Goal: Transaction & Acquisition: Register for event/course

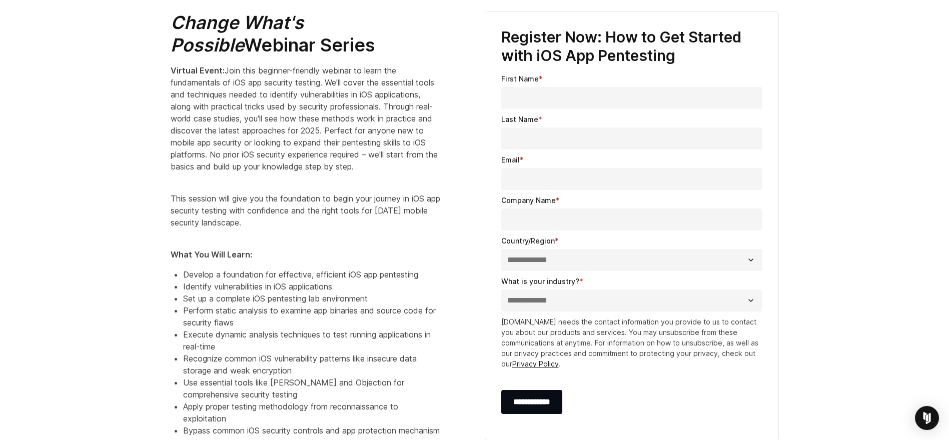
scroll to position [301, 0]
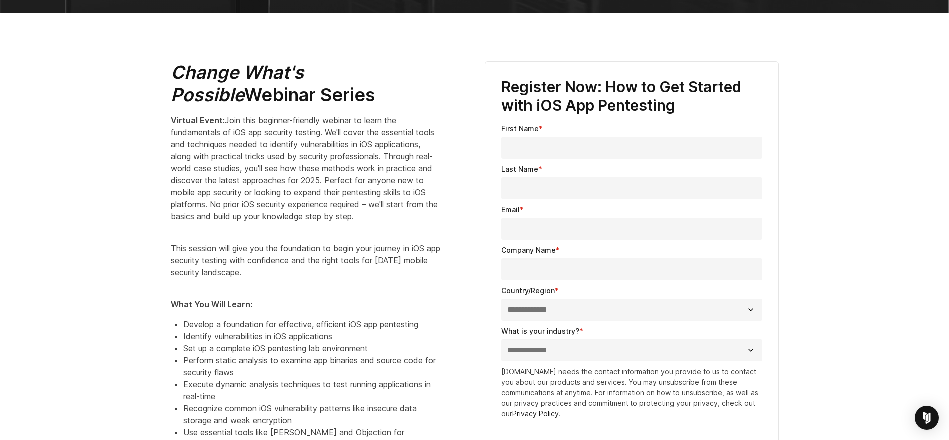
click at [550, 141] on input "First Name *" at bounding box center [631, 148] width 261 height 22
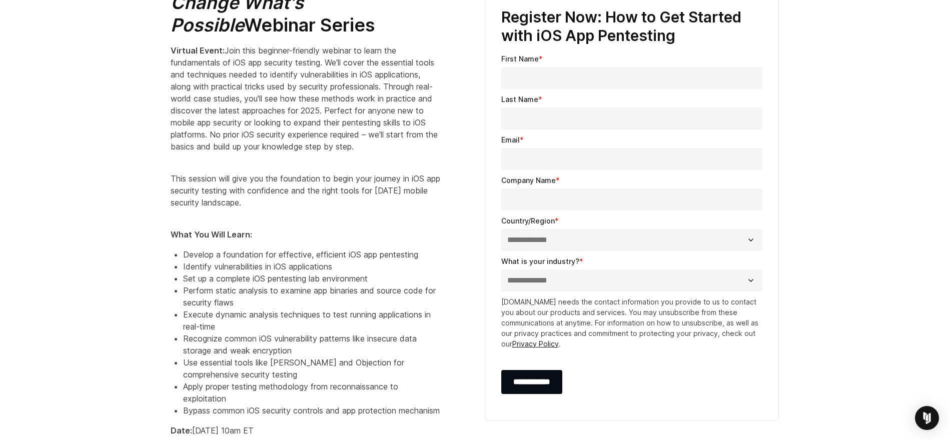
scroll to position [351, 0]
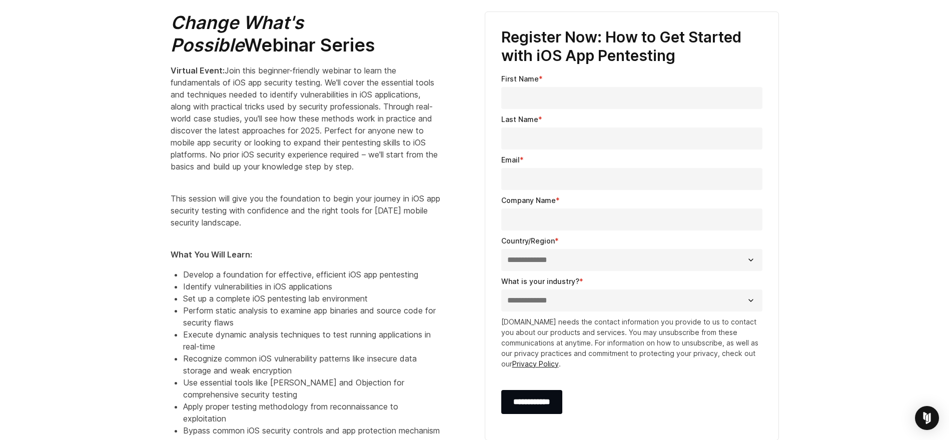
click at [322, 123] on span "Join this beginner-friendly webinar to learn the fundamentals of iOS app securi…" at bounding box center [304, 119] width 267 height 106
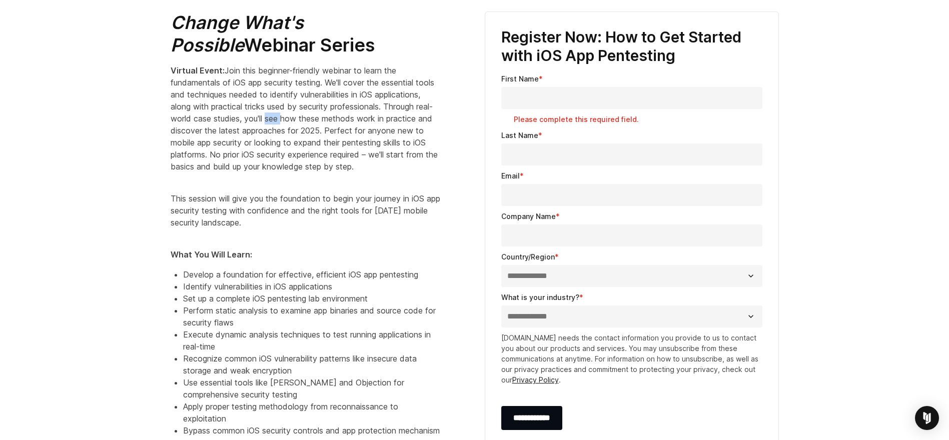
click at [322, 123] on span "Join this beginner-friendly webinar to learn the fundamentals of iOS app securi…" at bounding box center [304, 119] width 267 height 106
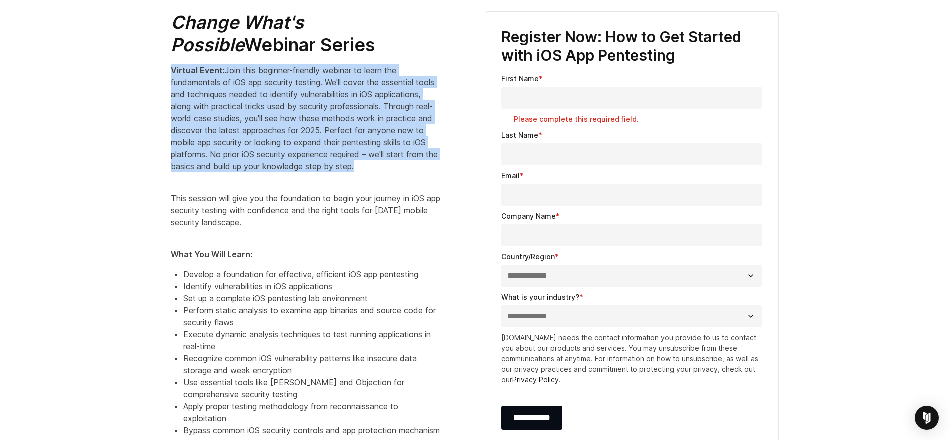
click at [322, 123] on span "Join this beginner-friendly webinar to learn the fundamentals of iOS app securi…" at bounding box center [304, 119] width 267 height 106
drag, startPoint x: 322, startPoint y: 123, endPoint x: 248, endPoint y: 145, distance: 77.4
click at [248, 145] on span "Join this beginner-friendly webinar to learn the fundamentals of iOS app securi…" at bounding box center [304, 119] width 267 height 106
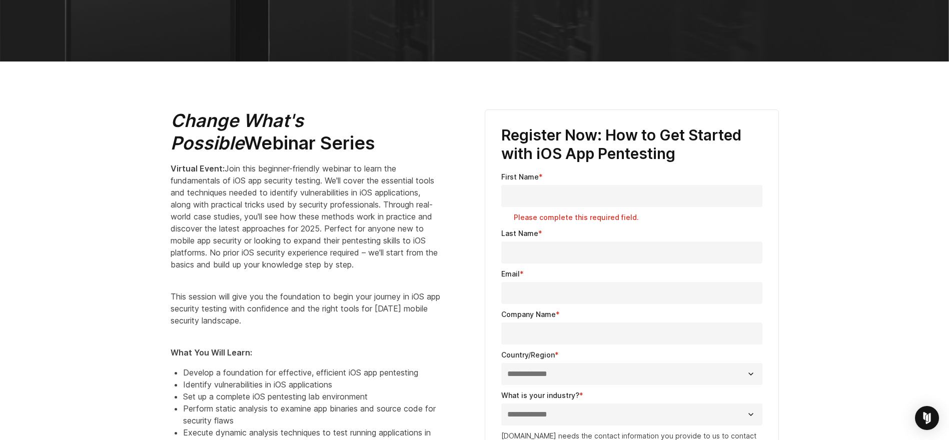
scroll to position [251, 0]
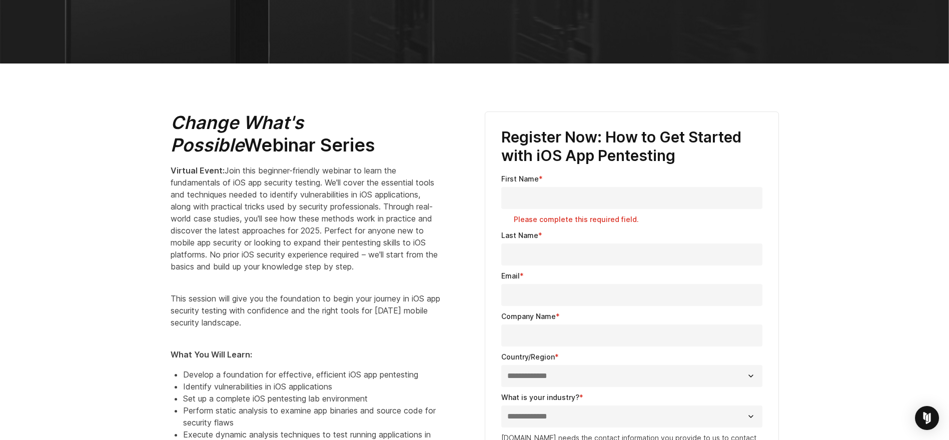
click at [203, 141] on h2 "Change What's Possible Webinar Series" at bounding box center [306, 134] width 270 height 45
